Goal: Communication & Community: Participate in discussion

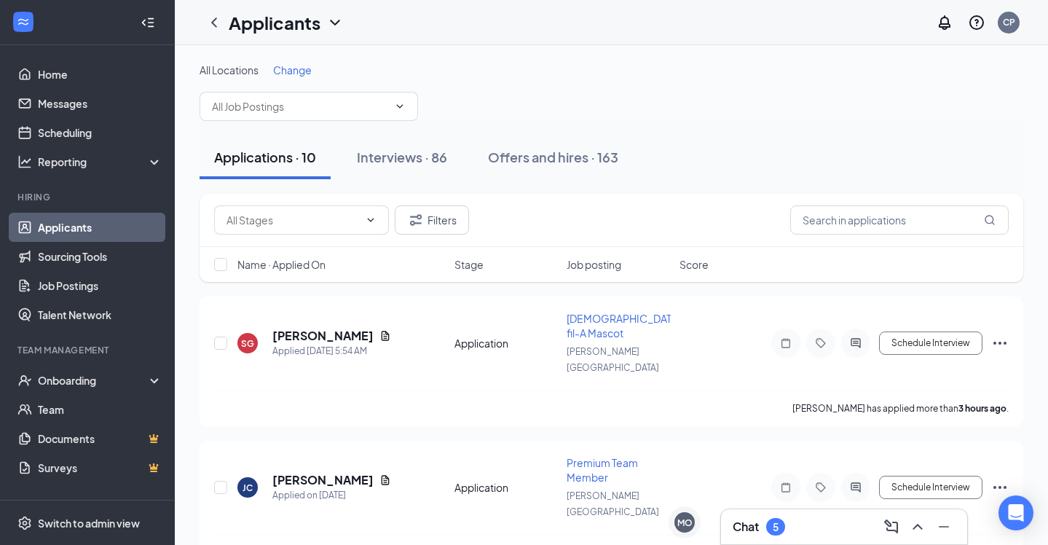
click at [823, 534] on div "Chat 5" at bounding box center [844, 526] width 223 height 23
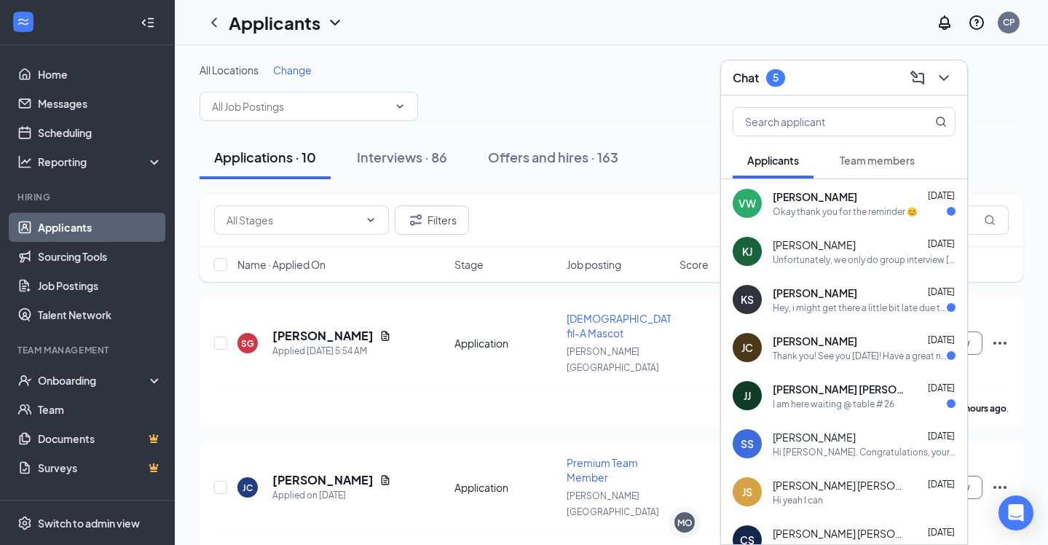
click at [845, 354] on div "Thank you! See you [DATE]! Have a great night! 😁" at bounding box center [860, 356] width 174 height 12
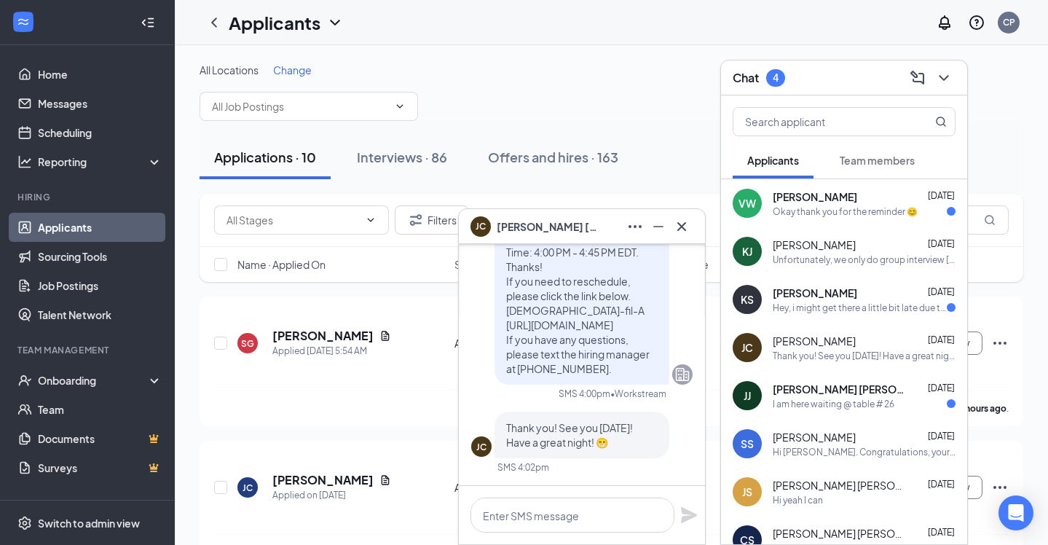
click at [568, 235] on div "[PERSON_NAME]" at bounding box center [535, 226] width 128 height 20
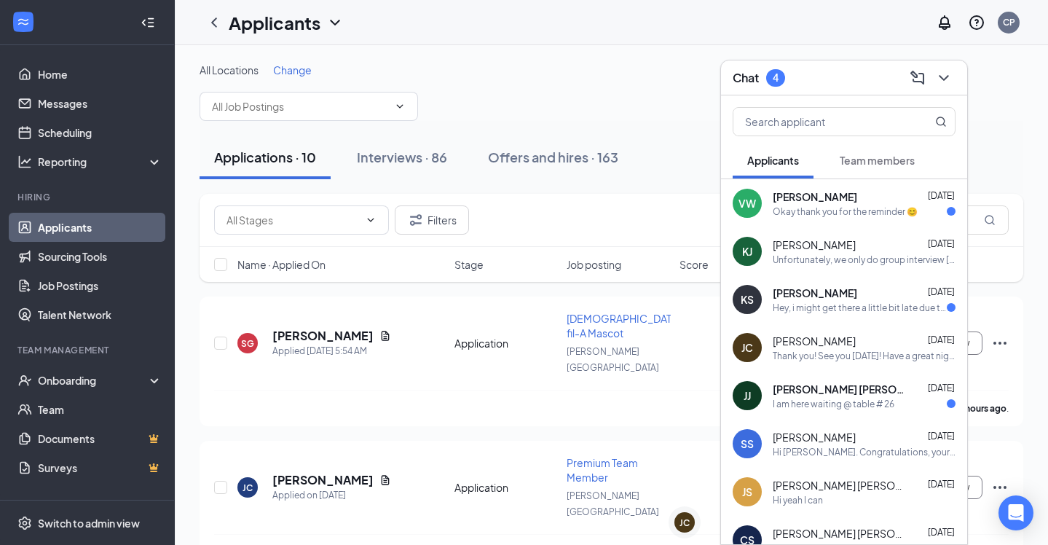
click at [828, 395] on span "[PERSON_NAME] [PERSON_NAME]" at bounding box center [838, 389] width 131 height 15
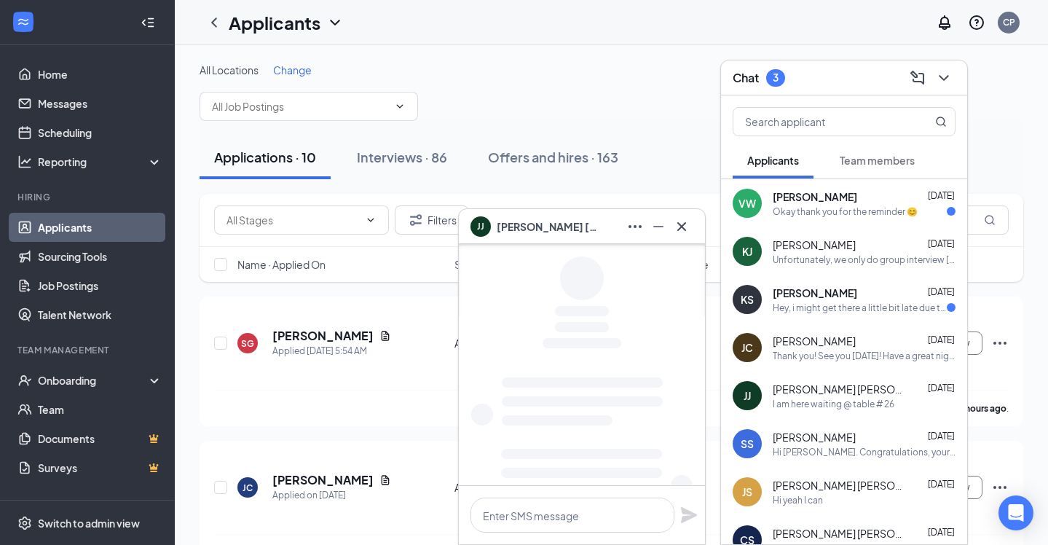
click at [559, 228] on span "[PERSON_NAME] [PERSON_NAME]" at bounding box center [548, 227] width 102 height 16
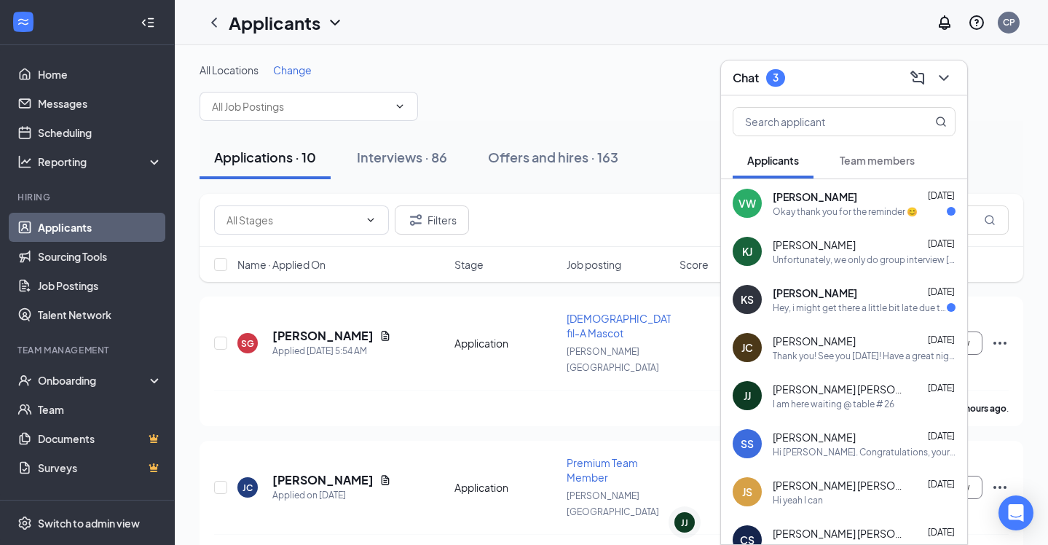
click at [836, 296] on div "[PERSON_NAME] [DATE]" at bounding box center [864, 293] width 183 height 15
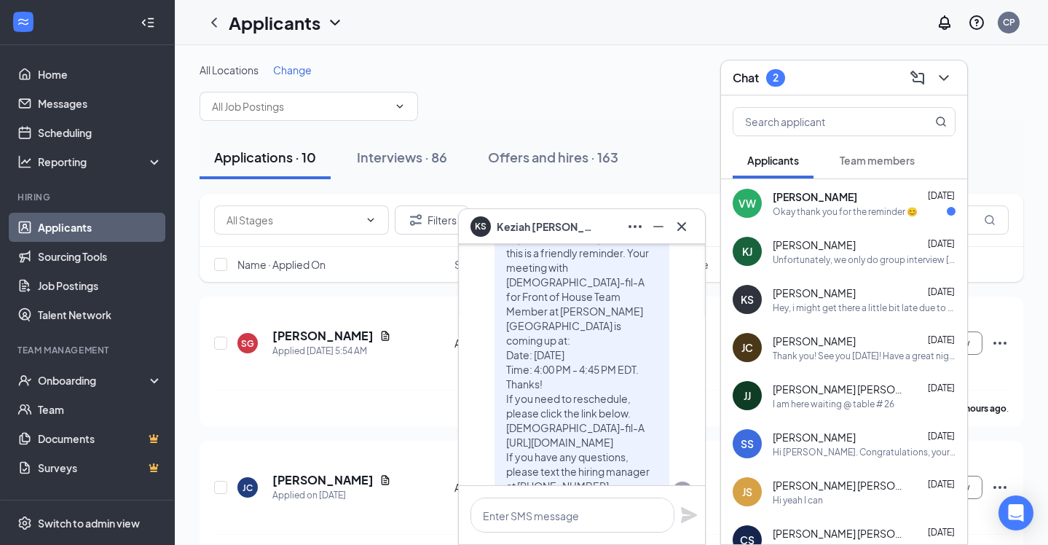
scroll to position [-146, 0]
click at [576, 229] on div "KS [PERSON_NAME]" at bounding box center [582, 226] width 223 height 23
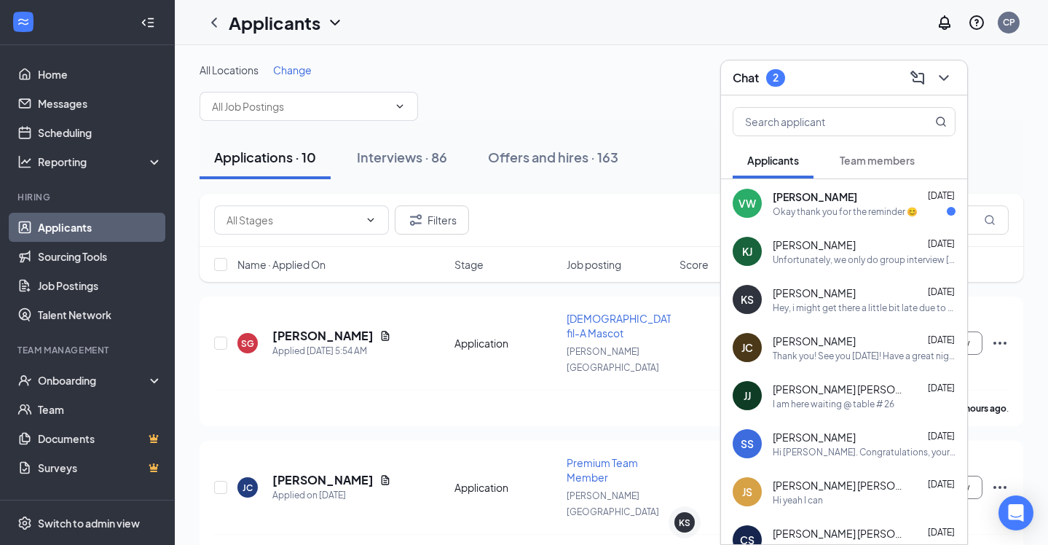
scroll to position [0, 0]
click at [857, 208] on div "Okay thank you for the reminder 😊" at bounding box center [845, 211] width 145 height 12
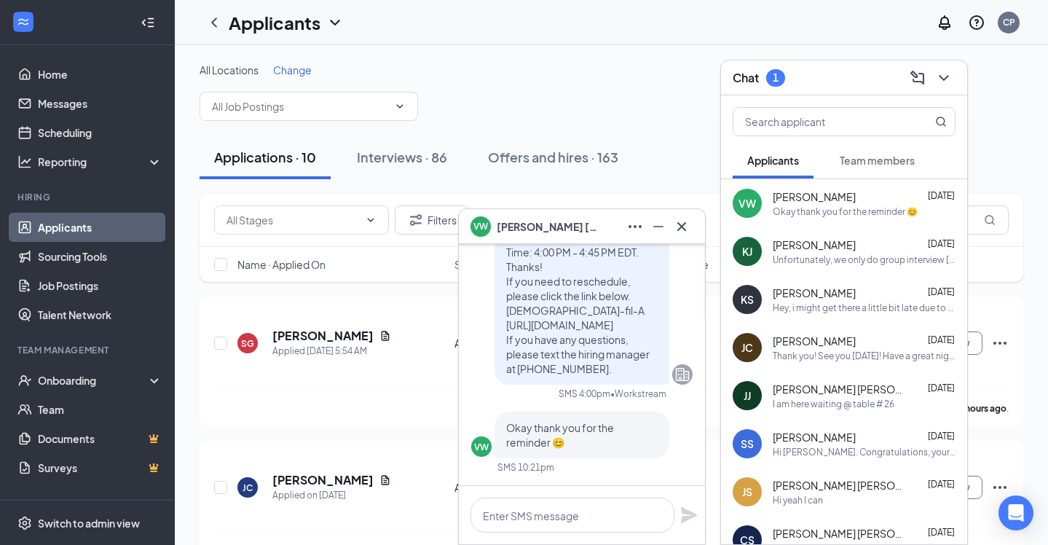
click at [553, 229] on span "[PERSON_NAME]" at bounding box center [548, 227] width 102 height 16
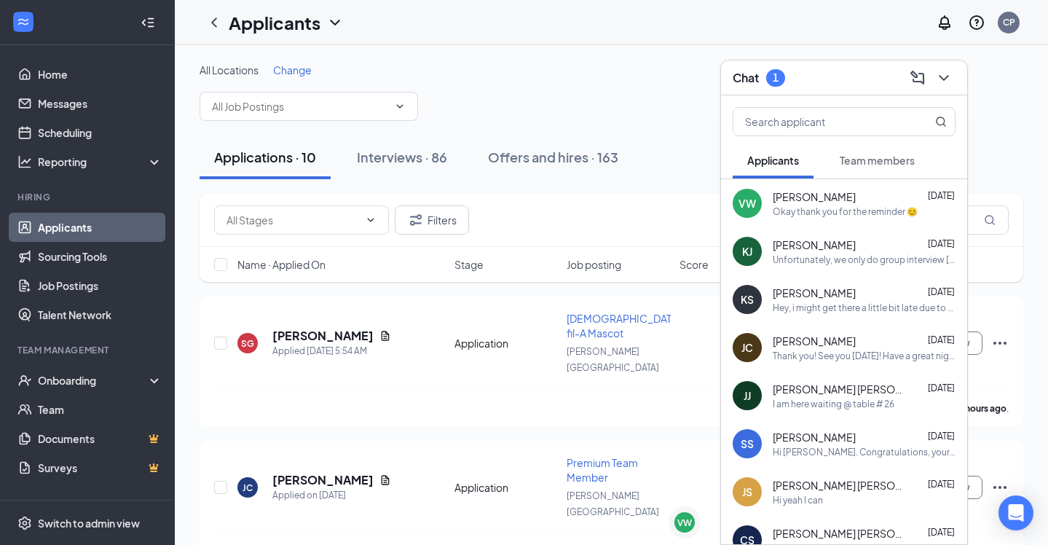
click at [872, 162] on span "Team members" at bounding box center [877, 160] width 75 height 13
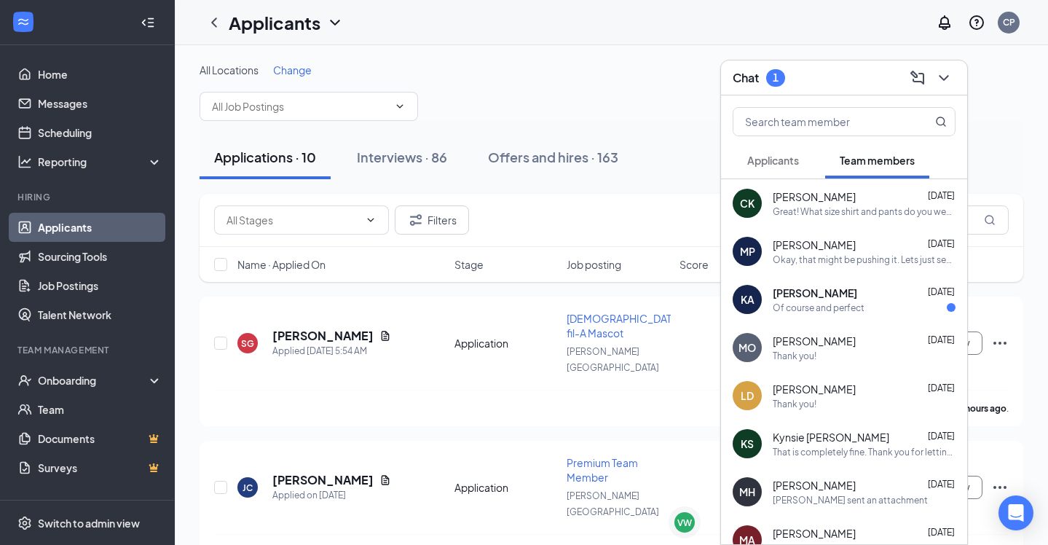
click at [892, 308] on div "Of course and perfect" at bounding box center [864, 308] width 183 height 12
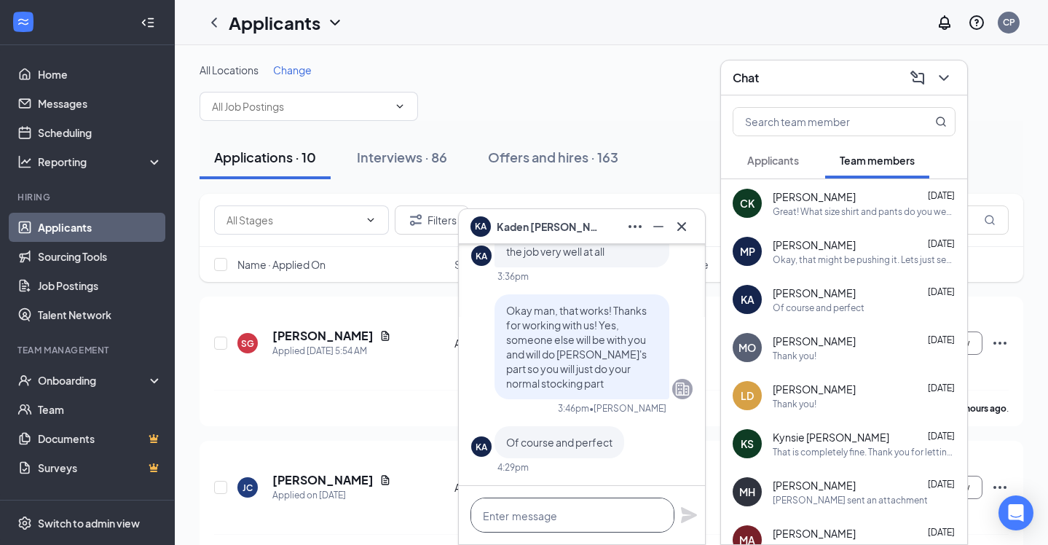
click at [572, 511] on textarea at bounding box center [573, 515] width 204 height 35
type textarea "S"
click at [589, 232] on div "[PERSON_NAME] [PERSON_NAME]" at bounding box center [582, 226] width 223 height 23
